Goal: Find specific page/section: Find specific page/section

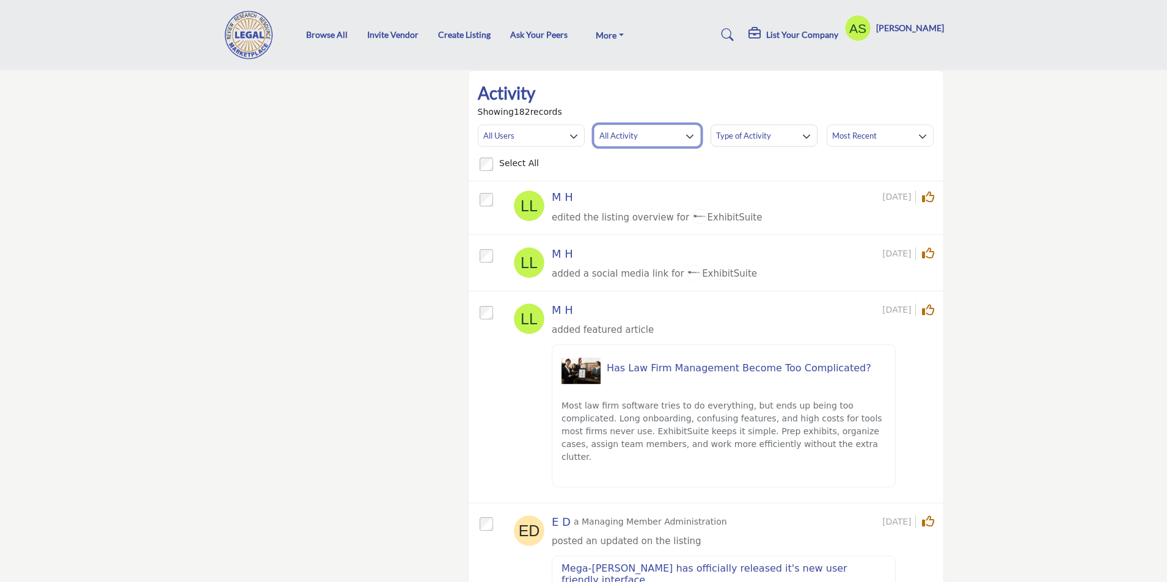
click at [667, 137] on button "All Activity" at bounding box center [647, 136] width 107 height 22
click at [0, 0] on div at bounding box center [0, 0] width 0 height 0
click at [652, 125] on button "All Activity" at bounding box center [647, 136] width 107 height 22
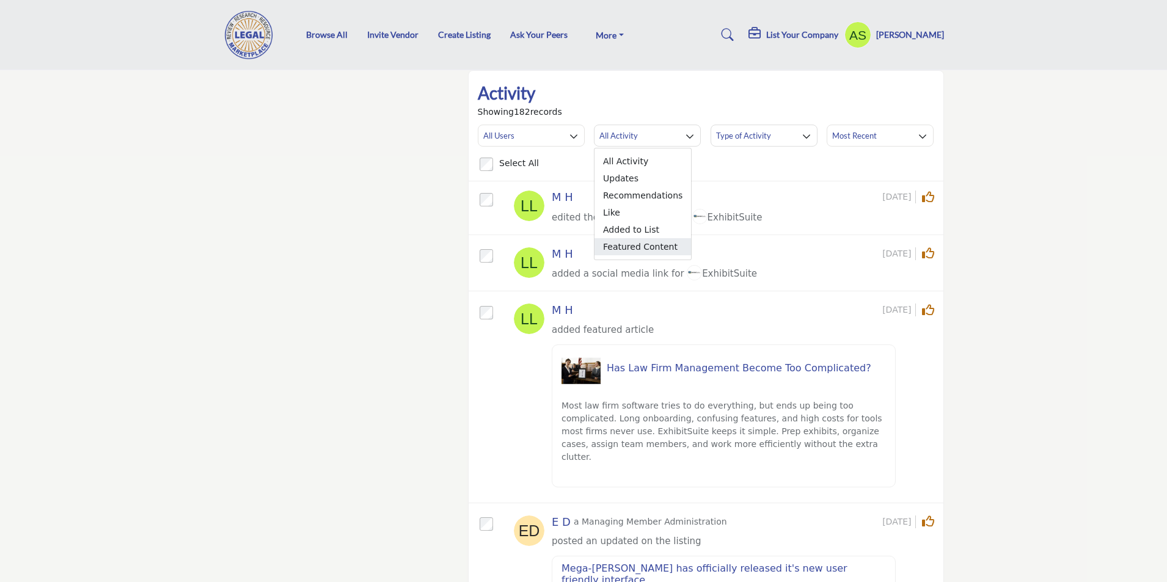
click at [633, 248] on span "Featured Content" at bounding box center [642, 246] width 96 height 17
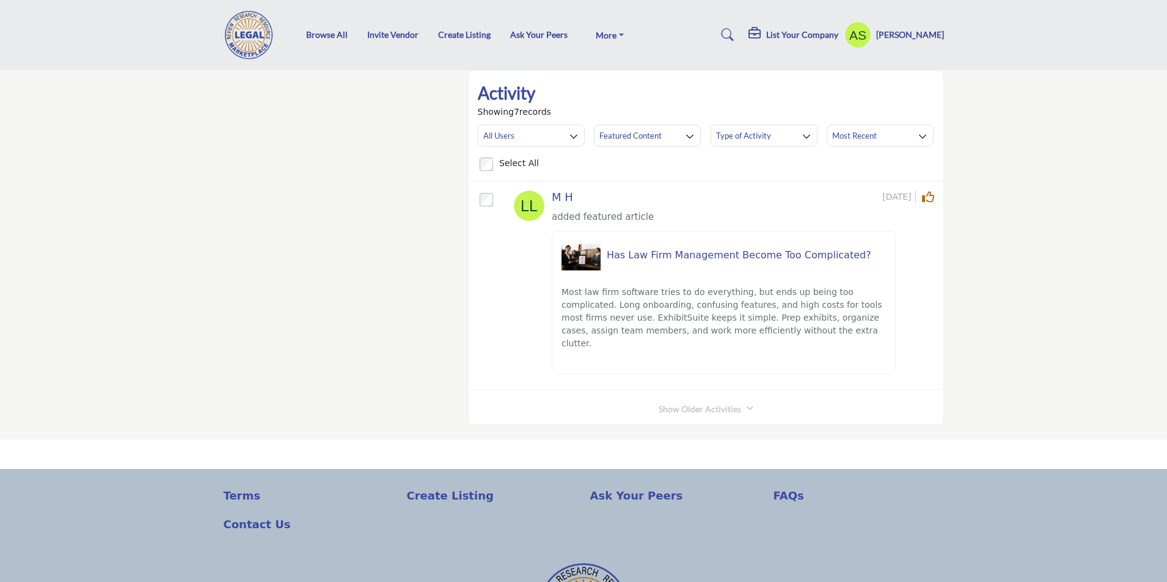
click at [864, 38] on profile-featured-da94bcf9-0453-40a6-b661-6122607bc2bd "Show hide supplier dropdown" at bounding box center [857, 34] width 27 height 27
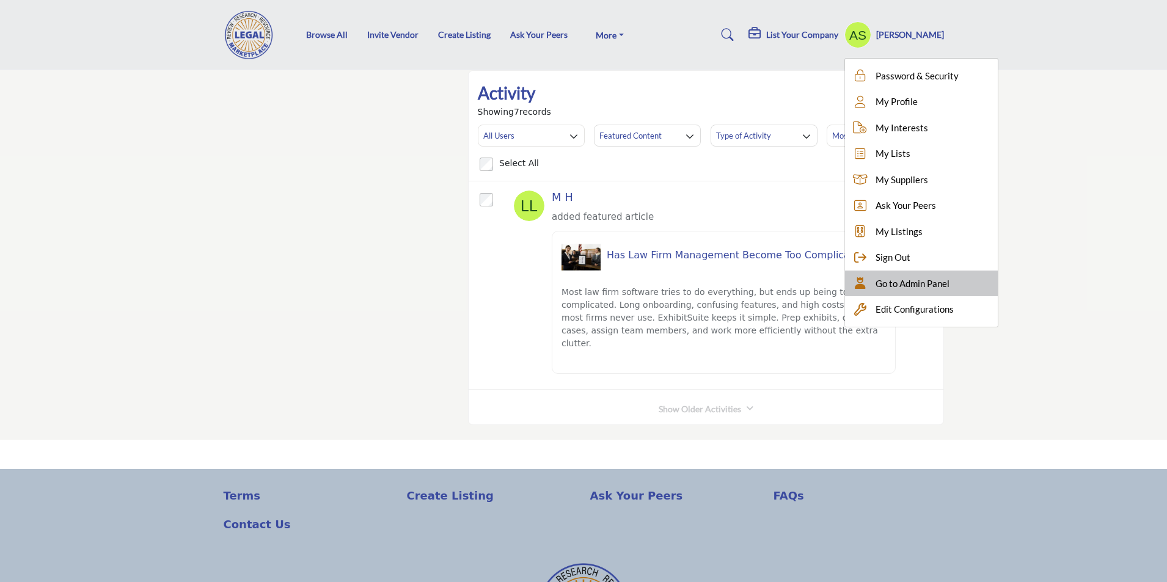
click at [937, 289] on span "Go to Admin Panel" at bounding box center [912, 284] width 74 height 14
